Goal: Task Accomplishment & Management: Manage account settings

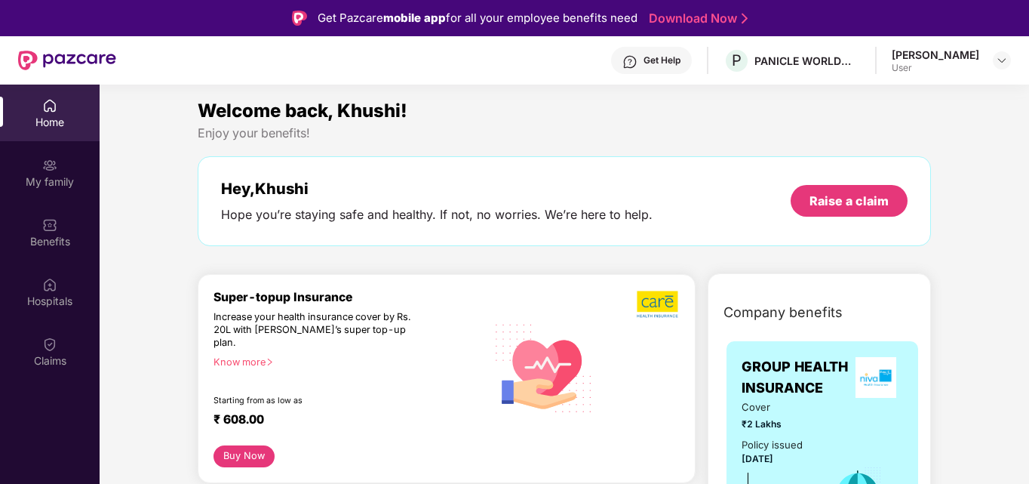
click at [1010, 52] on div at bounding box center [1002, 60] width 18 height 18
click at [1002, 61] on img at bounding box center [1002, 60] width 12 height 12
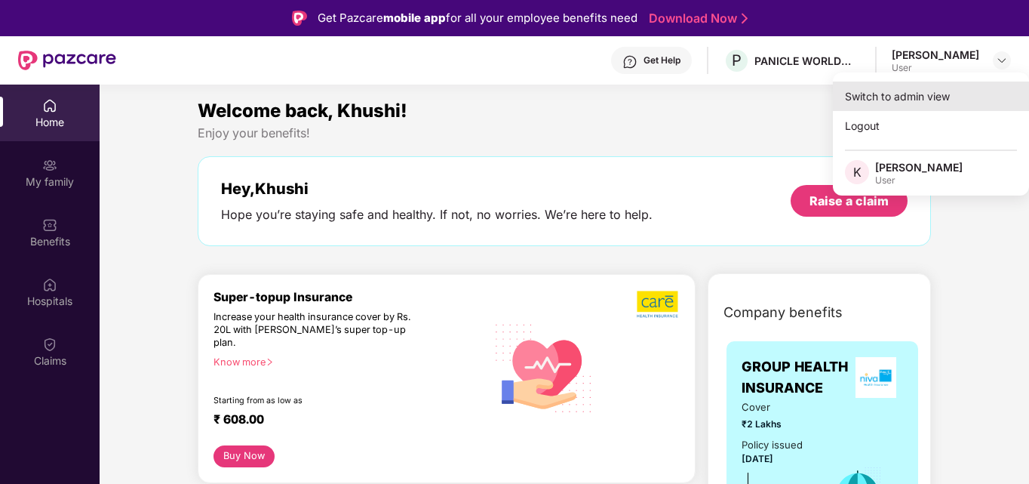
click at [898, 94] on div "Switch to admin view" at bounding box center [931, 95] width 196 height 29
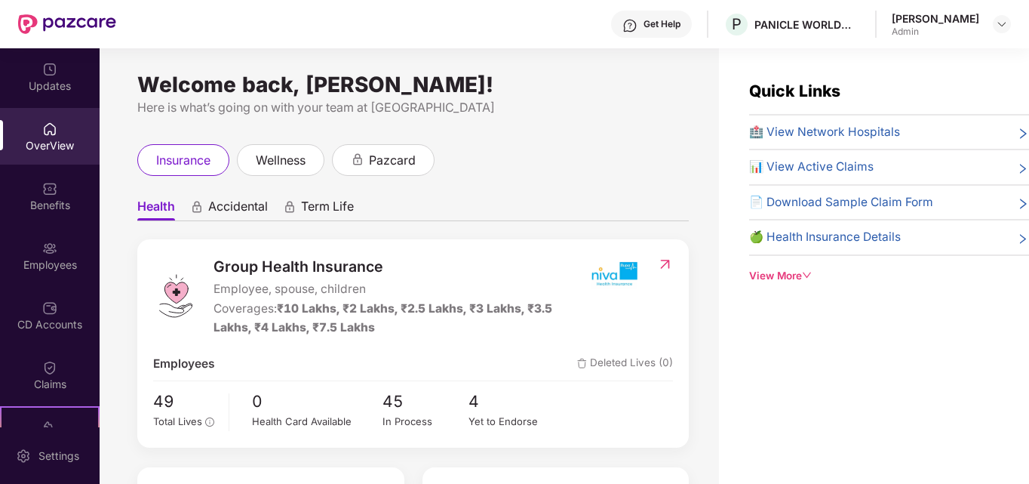
click at [810, 170] on span "📊 View Active Claims" at bounding box center [811, 167] width 124 height 18
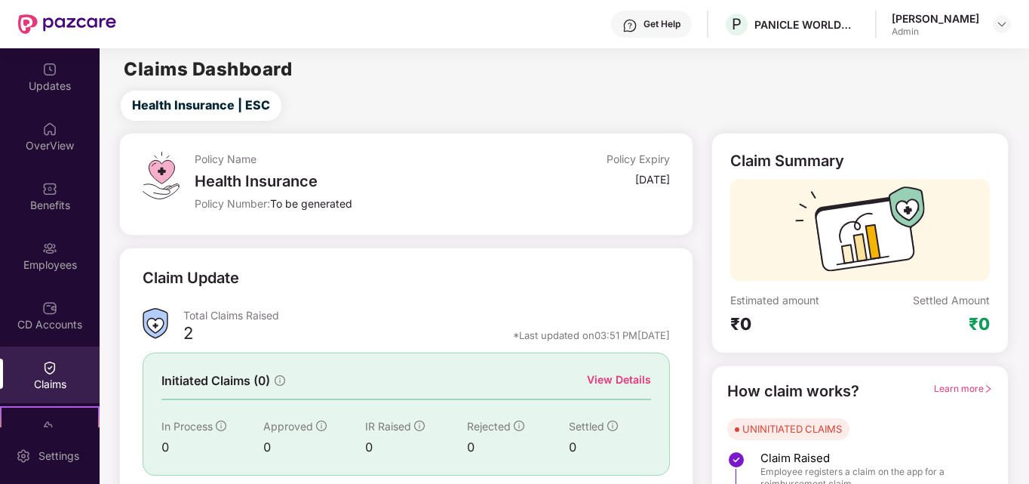
scroll to position [107, 0]
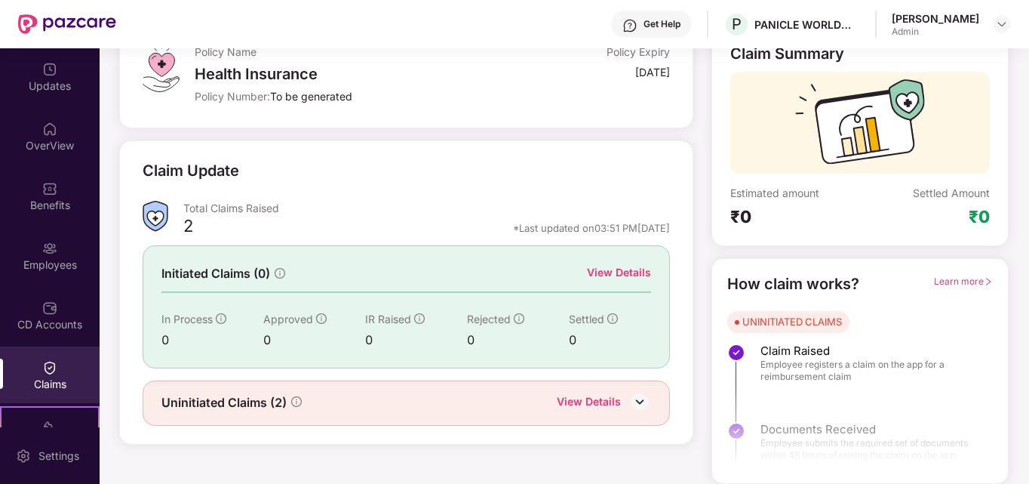
click at [805, 436] on div at bounding box center [860, 420] width 296 height 112
click at [789, 315] on div "UNINITIATED CLAIMS" at bounding box center [792, 321] width 100 height 15
click at [638, 400] on img at bounding box center [639, 401] width 23 height 23
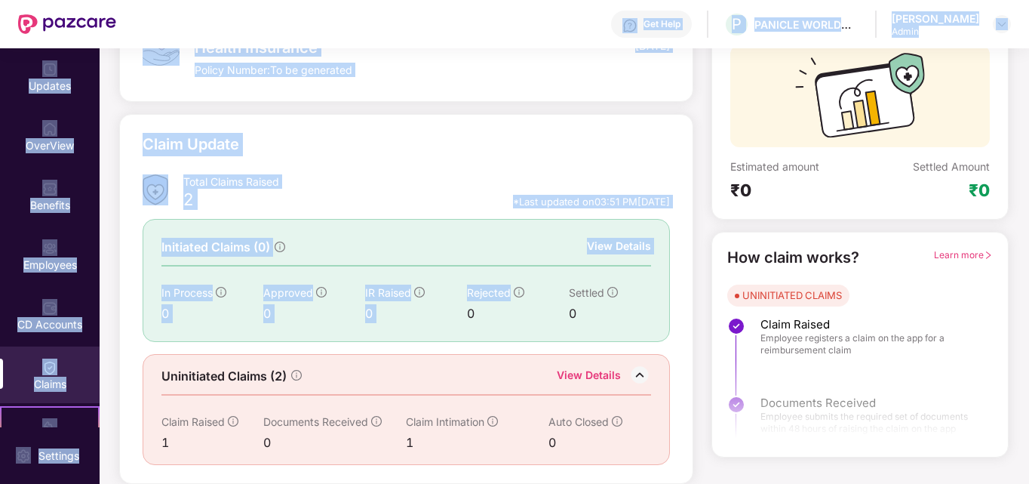
scroll to position [0, 0]
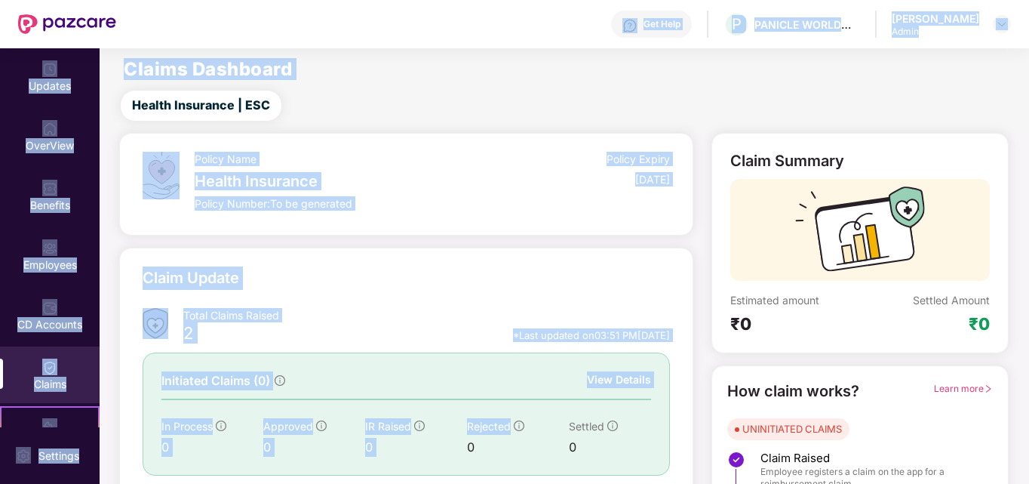
drag, startPoint x: 549, startPoint y: 290, endPoint x: 152, endPoint y: -59, distance: 528.1
click at [152, 0] on html "Get Help P PANICLE WORLDWIDE PRIVATE LIMITED [PERSON_NAME] Admin Updates OverVi…" at bounding box center [514, 242] width 1029 height 484
click at [384, 127] on main "Claims Dashboard Health Insurance | ESC Policy Name Health Insurance Policy Num…" at bounding box center [564, 332] width 929 height 569
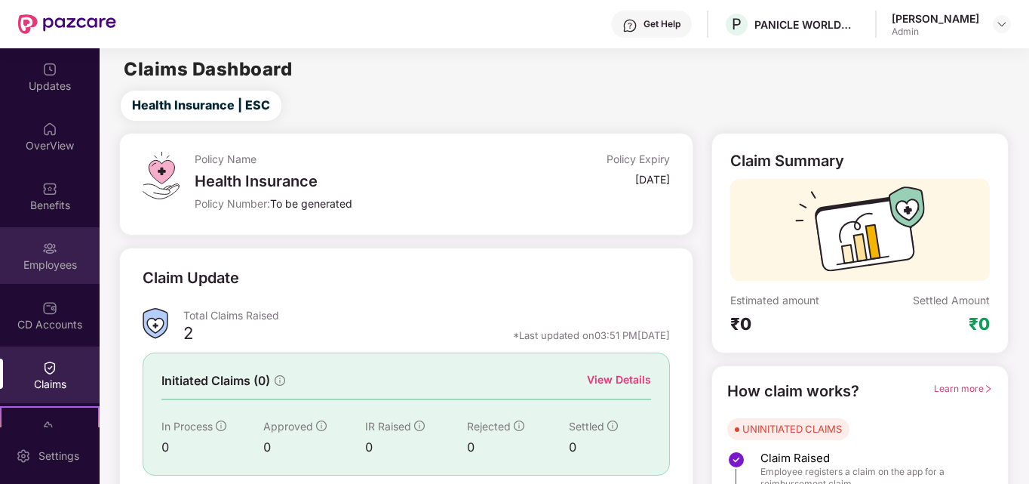
click at [19, 259] on div "Employees" at bounding box center [50, 264] width 100 height 15
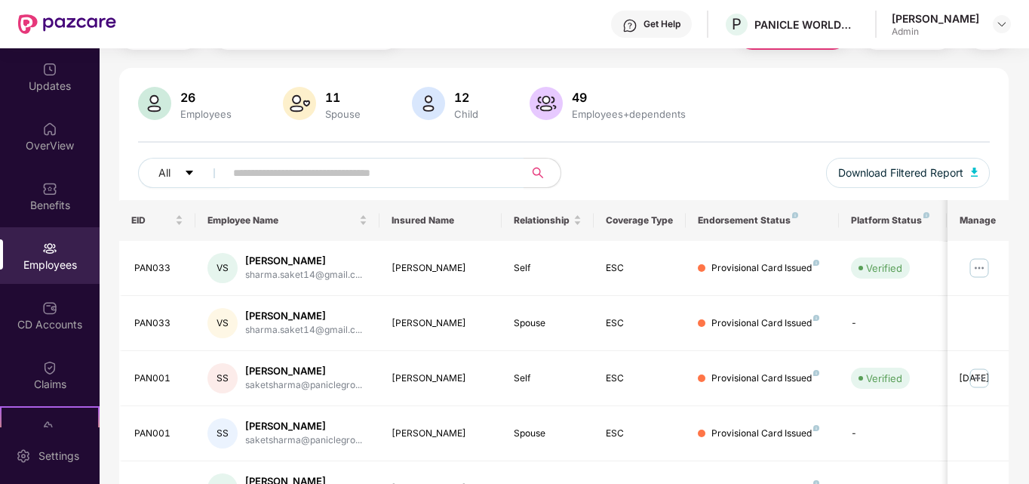
scroll to position [141, 0]
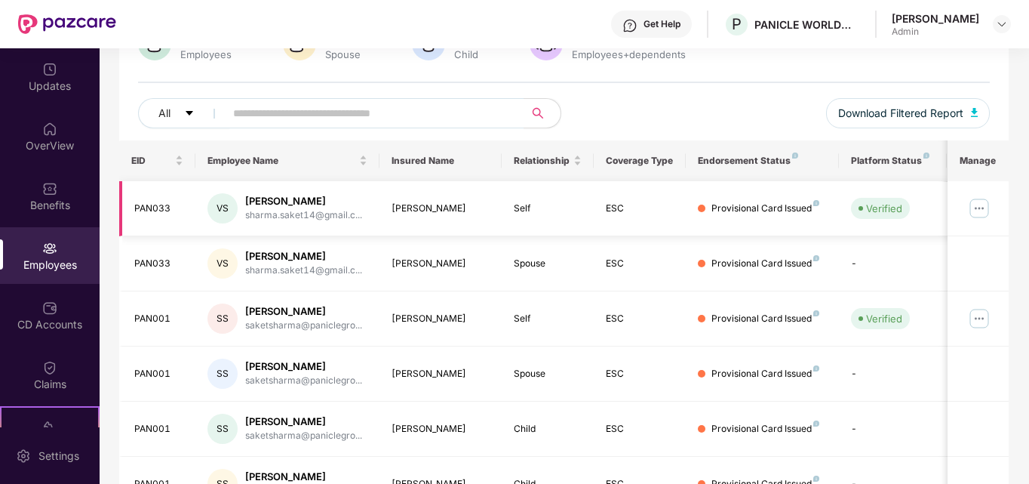
click at [789, 204] on div "Provisional Card Issued" at bounding box center [765, 208] width 108 height 14
click at [435, 109] on input "text" at bounding box center [368, 113] width 271 height 23
type input "*****"
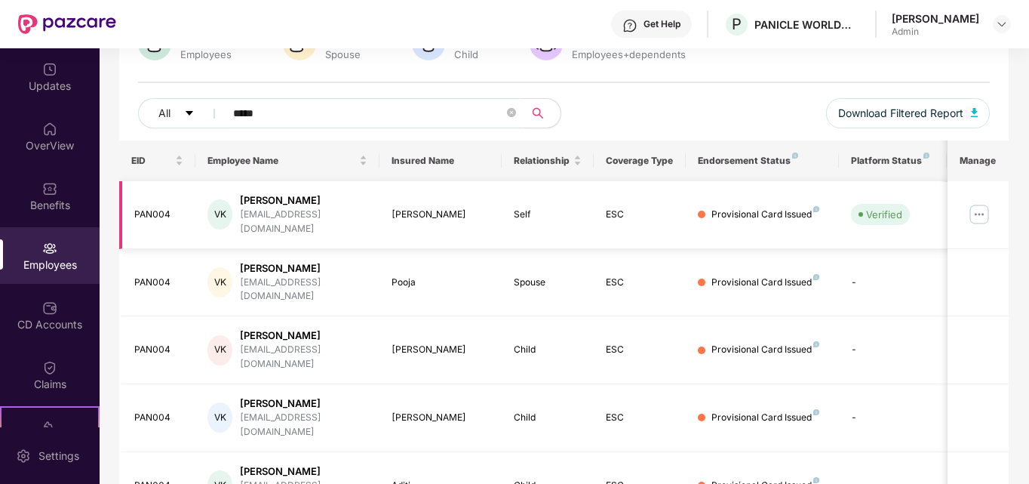
click at [984, 210] on img at bounding box center [979, 214] width 24 height 24
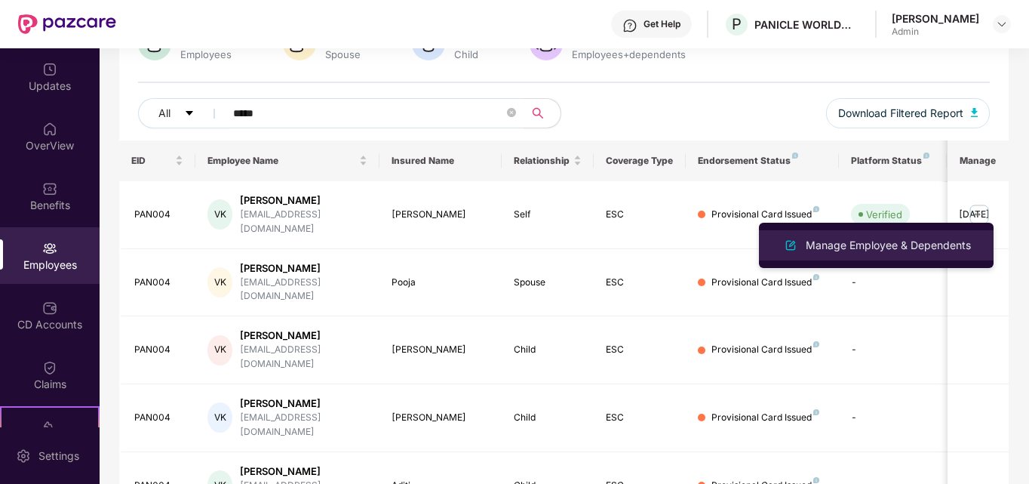
click at [897, 253] on div "Manage Employee & Dependents" at bounding box center [888, 245] width 171 height 17
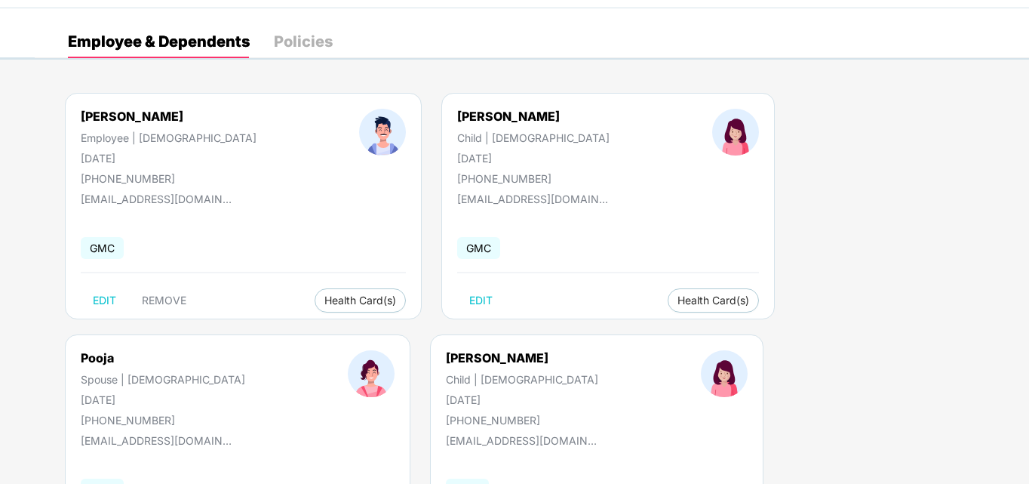
scroll to position [29, 0]
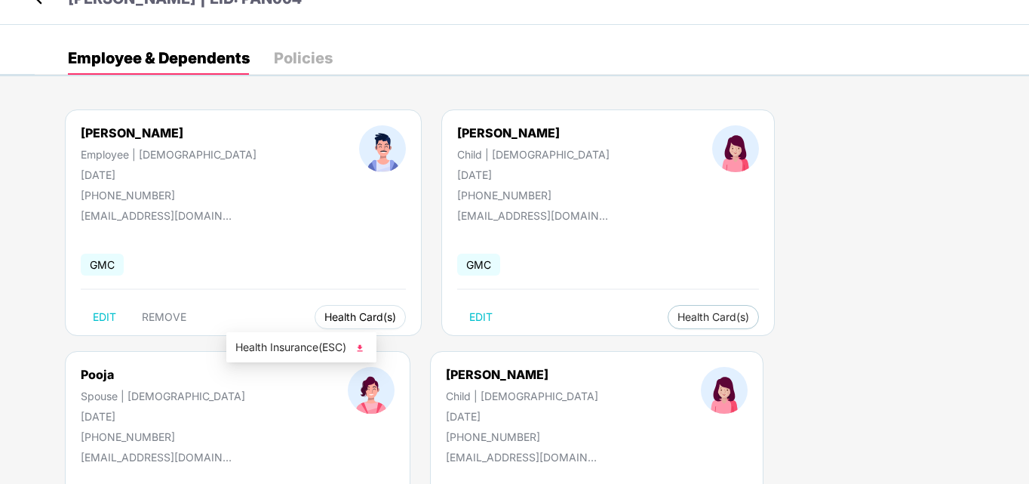
click at [324, 315] on span "Health Card(s)" at bounding box center [360, 317] width 72 height 8
click at [360, 345] on img at bounding box center [359, 347] width 15 height 15
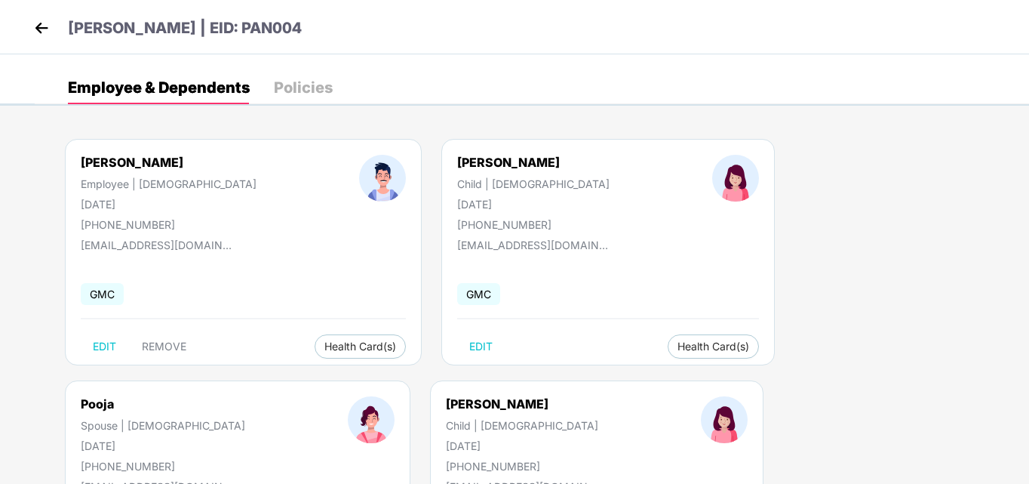
click at [44, 19] on img at bounding box center [41, 28] width 23 height 23
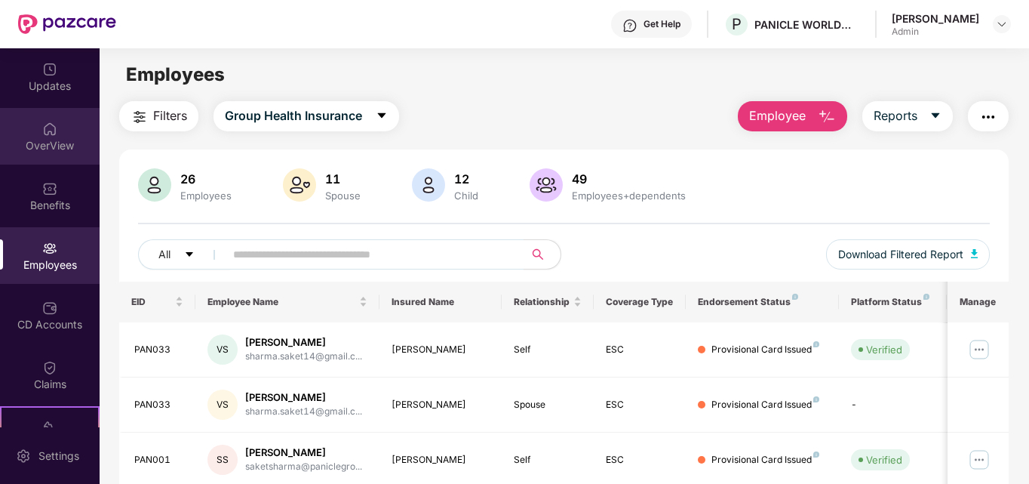
click at [40, 148] on div "OverView" at bounding box center [50, 145] width 100 height 15
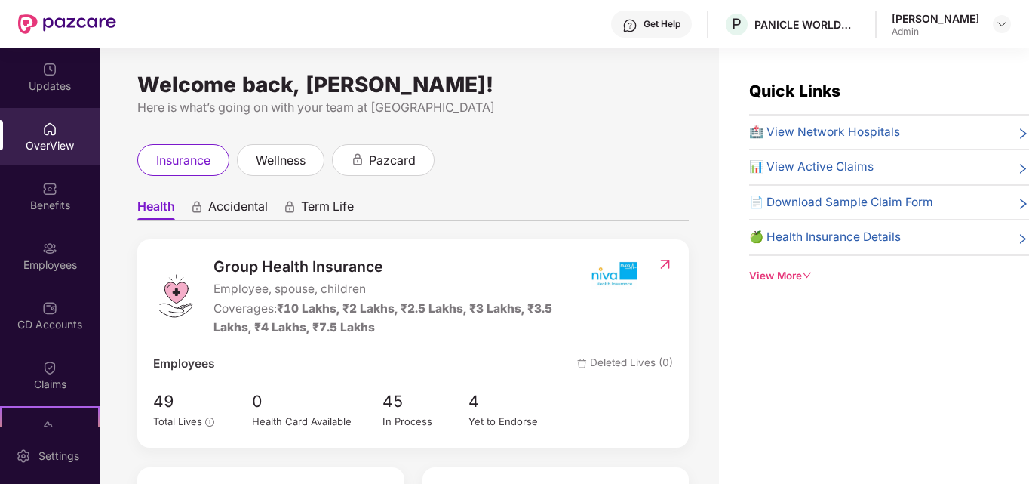
click at [852, 125] on span "🏥 View Network Hospitals" at bounding box center [824, 132] width 151 height 18
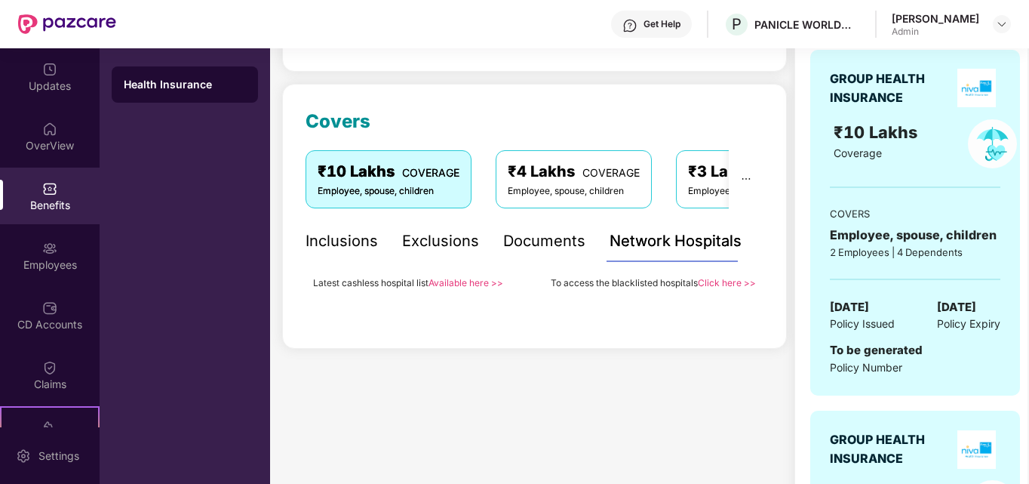
scroll to position [217, 0]
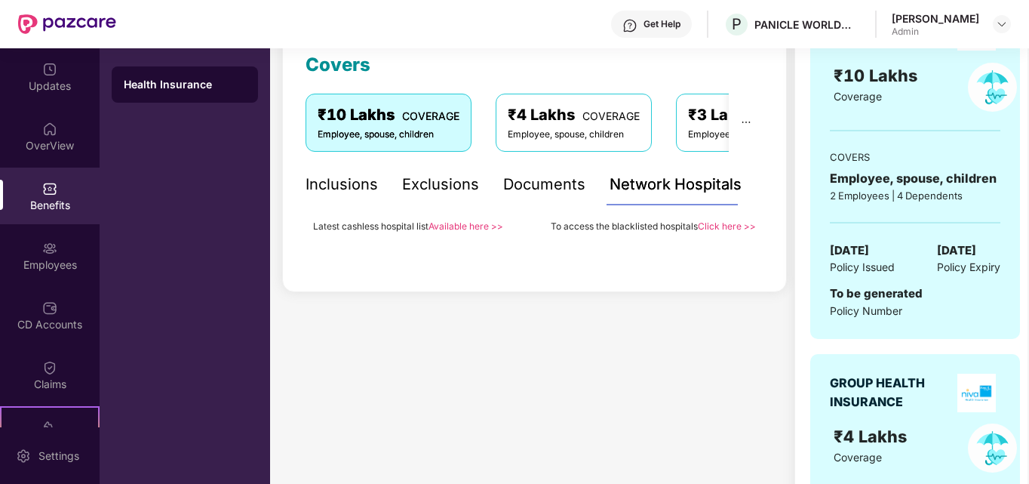
click at [482, 223] on link "Available here >>" at bounding box center [465, 225] width 75 height 11
